Goal: Transaction & Acquisition: Purchase product/service

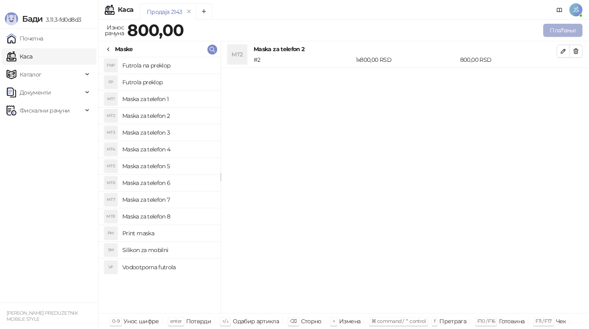
click at [563, 30] on button "Плаћање" at bounding box center [562, 30] width 39 height 13
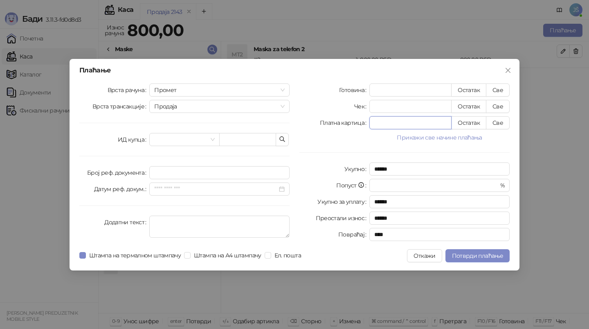
click at [434, 119] on input "*" at bounding box center [410, 123] width 81 height 12
click at [500, 126] on button "Све" at bounding box center [498, 122] width 24 height 13
type input "***"
type input "****"
click at [478, 259] on span "Потврди плаћање" at bounding box center [477, 255] width 51 height 7
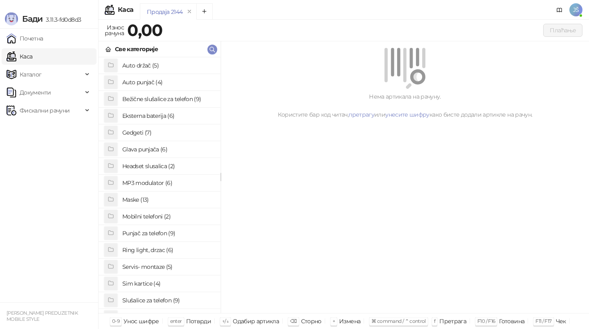
click at [153, 198] on h4 "Maske (13)" at bounding box center [168, 199] width 92 height 13
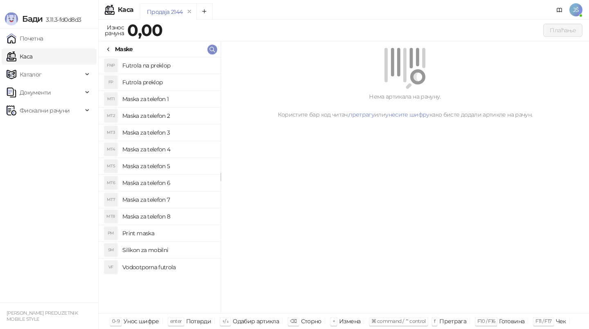
click at [179, 132] on h4 "Maska za telefon 3" at bounding box center [168, 132] width 92 height 13
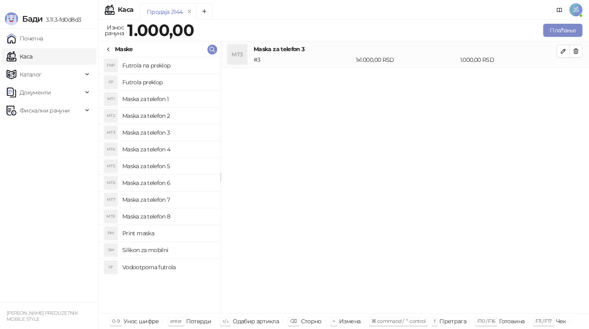
click at [112, 49] on div "Maske" at bounding box center [119, 49] width 28 height 9
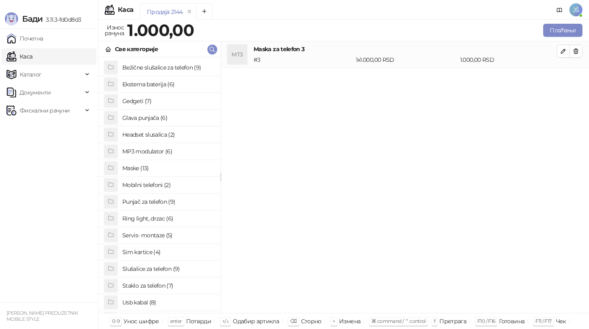
scroll to position [63, 0]
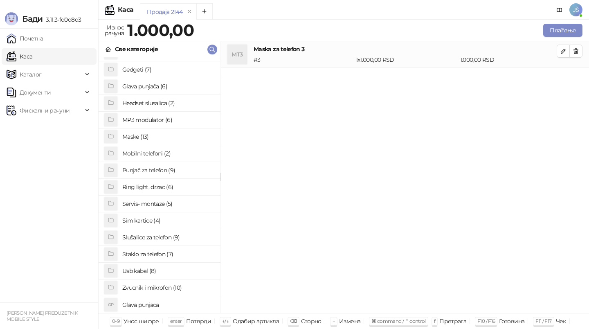
click at [161, 253] on h4 "Staklo za telefon (7)" at bounding box center [168, 254] width 92 height 13
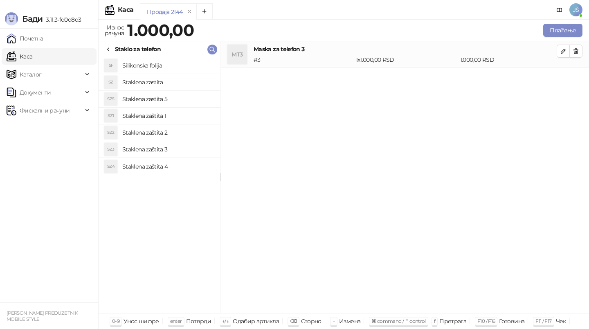
click at [165, 76] on h4 "Staklena zastita" at bounding box center [168, 82] width 92 height 13
click at [109, 44] on div "Staklo za telefon" at bounding box center [160, 49] width 122 height 16
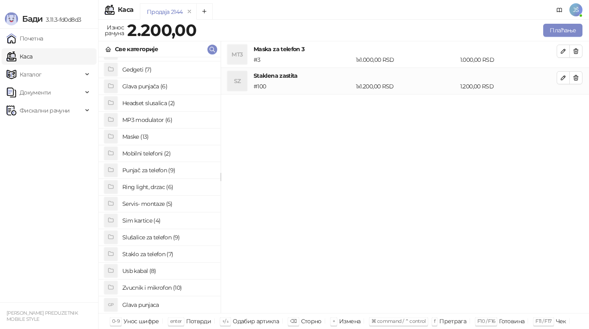
click at [148, 168] on h4 "Punjač za telefon (9)" at bounding box center [168, 170] width 92 height 13
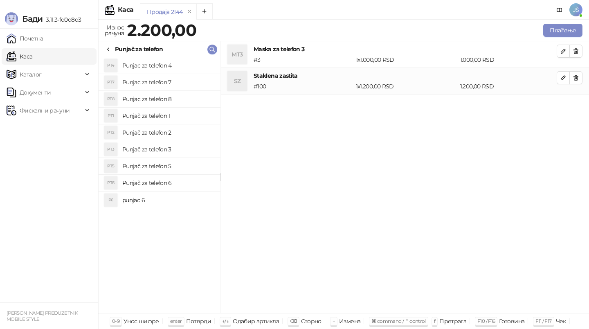
click at [167, 116] on h4 "Punjač za telefon 1" at bounding box center [168, 115] width 92 height 13
click at [558, 27] on button "Плаћање" at bounding box center [562, 30] width 39 height 13
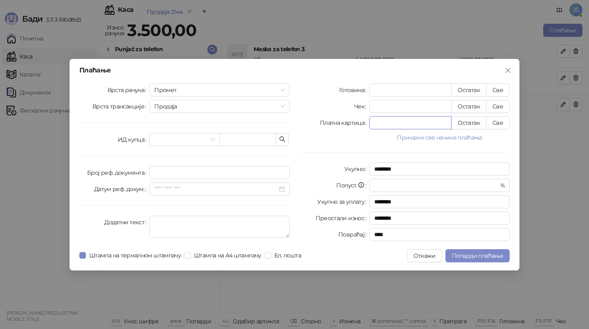
click at [446, 124] on input "*" at bounding box center [410, 123] width 81 height 12
click at [500, 125] on button "Све" at bounding box center [498, 122] width 24 height 13
type input "****"
click at [473, 254] on span "Потврди плаћање" at bounding box center [477, 255] width 51 height 7
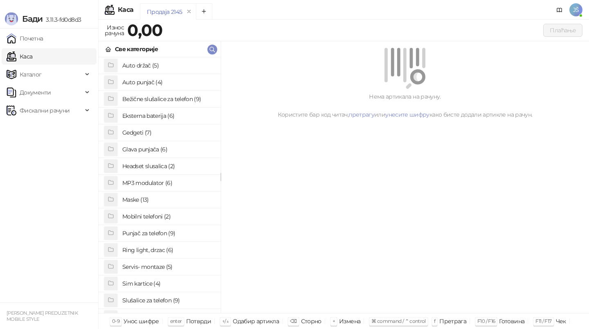
click at [155, 232] on h4 "Punjač za telefon (9)" at bounding box center [168, 233] width 92 height 13
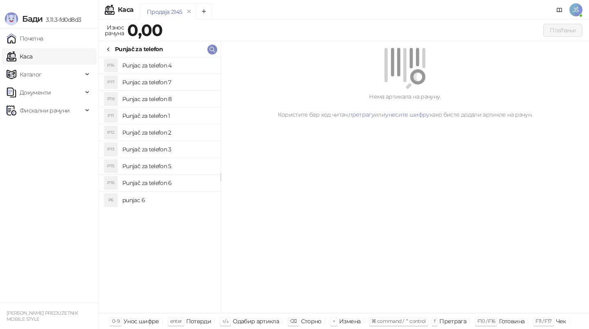
click at [175, 115] on h4 "Punjač za telefon 1" at bounding box center [168, 115] width 92 height 13
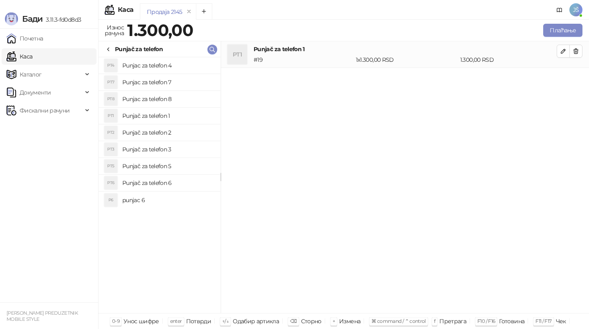
click at [108, 50] on icon at bounding box center [108, 49] width 7 height 7
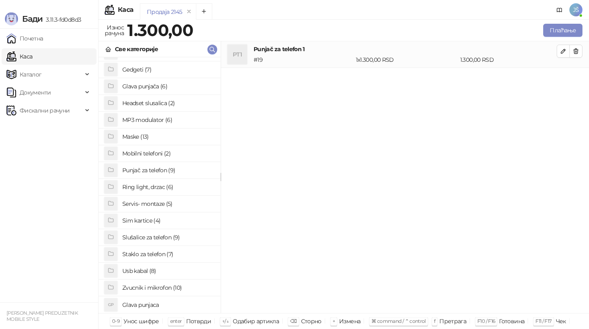
click at [161, 253] on h4 "Staklo za telefon (7)" at bounding box center [168, 254] width 92 height 13
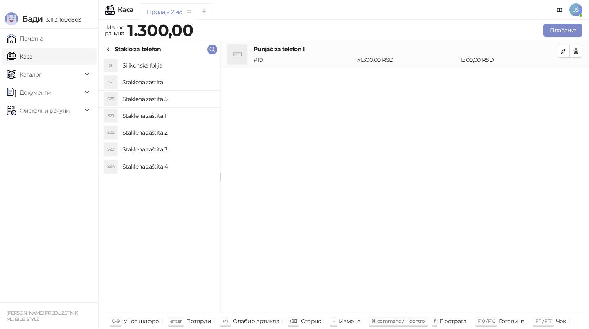
click at [179, 133] on h4 "Staklena zaštita 2" at bounding box center [168, 132] width 92 height 13
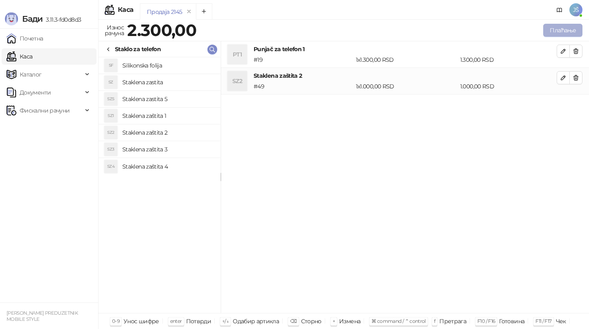
click at [579, 29] on button "Плаћање" at bounding box center [562, 30] width 39 height 13
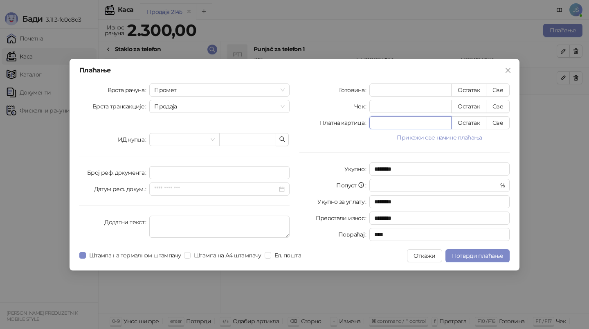
click at [440, 122] on input "*" at bounding box center [410, 123] width 81 height 12
click at [503, 126] on button "Све" at bounding box center [498, 122] width 24 height 13
type input "****"
click at [496, 258] on span "Потврди плаћање" at bounding box center [477, 255] width 51 height 7
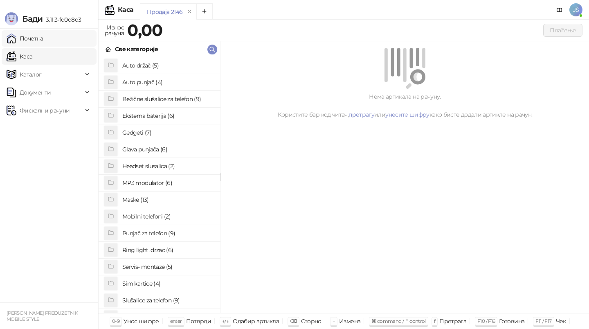
click at [43, 46] on link "Почетна" at bounding box center [25, 38] width 37 height 16
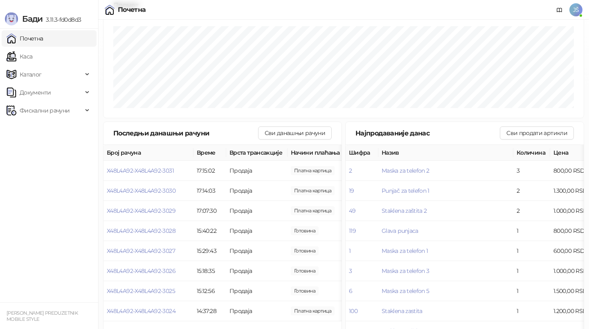
scroll to position [116, 0]
